Goal: Use online tool/utility

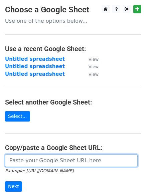
click at [45, 159] on input "url" at bounding box center [71, 160] width 133 height 13
paste input "https://docs.google.com/spreadsheets/d/1qIG0wr8-iVmiM-Zn_u_S-RUIcMDGkdIvm2YMgVa…"
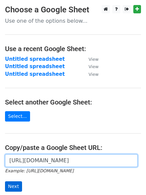
type input "https://docs.google.com/spreadsheets/d/1qIG0wr8-iVmiM-Zn_u_S-RUIcMDGkdIvm2YMgVa…"
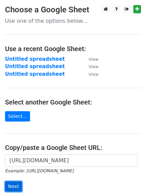
scroll to position [0, 0]
click at [18, 183] on input "Next" at bounding box center [13, 186] width 17 height 10
